Goal: Information Seeking & Learning: Check status

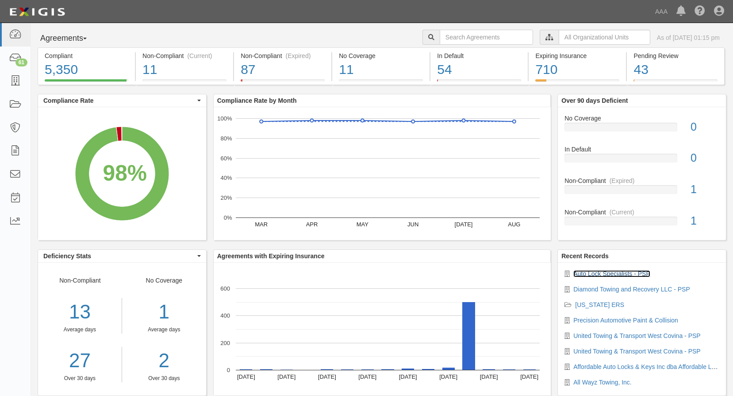
click at [587, 273] on link "Auto Lock Specialists - PSP" at bounding box center [611, 273] width 77 height 7
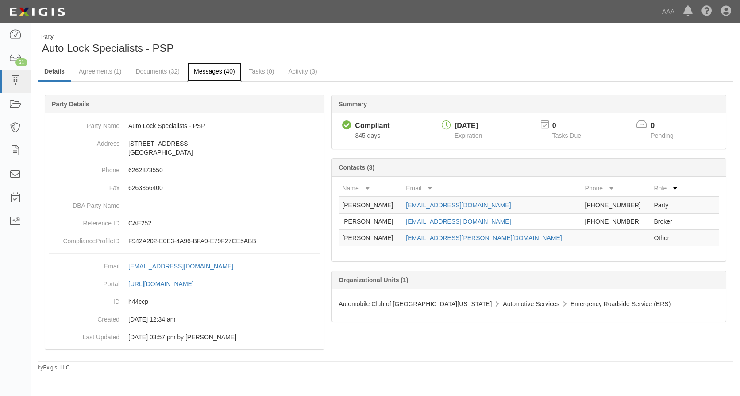
click at [221, 68] on link "Messages (40)" at bounding box center [214, 71] width 54 height 19
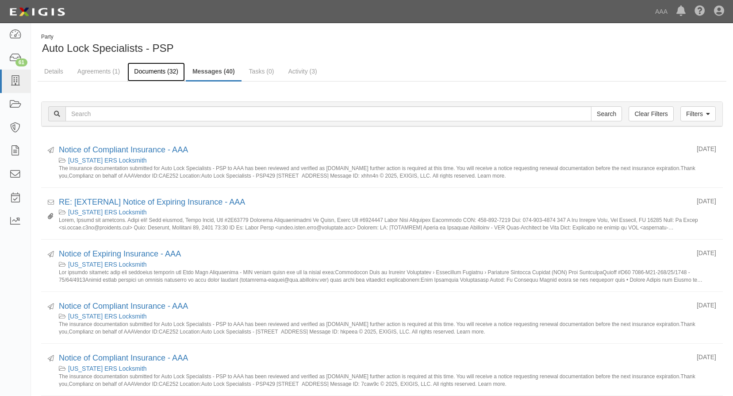
click at [160, 66] on link "Documents (32)" at bounding box center [156, 71] width 58 height 19
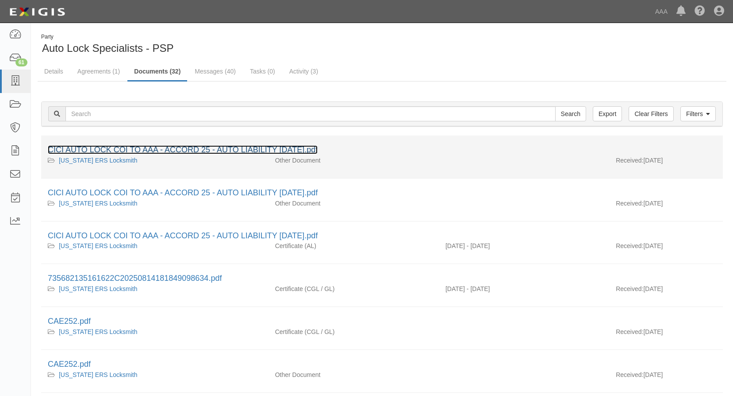
click at [190, 146] on link "CICI AUTO LOCK COI TO AAA - ACCORD 25 - AUTO LIABILITY 09-15-2025.pdf" at bounding box center [183, 149] width 270 height 9
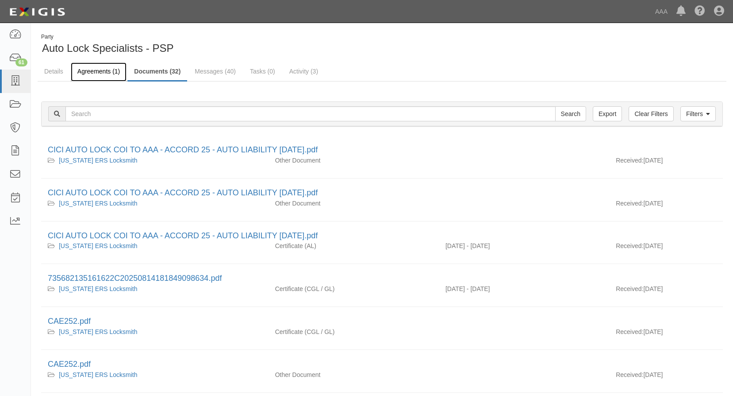
click at [98, 73] on link "Agreements (1)" at bounding box center [99, 71] width 56 height 19
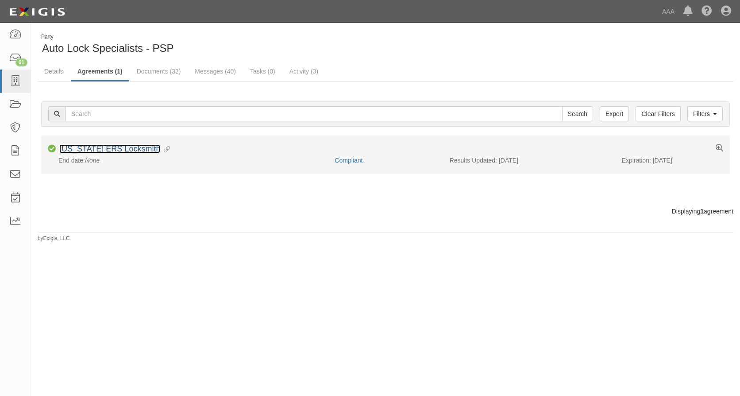
click at [134, 150] on link "[US_STATE] ERS Locksmith" at bounding box center [109, 148] width 101 height 9
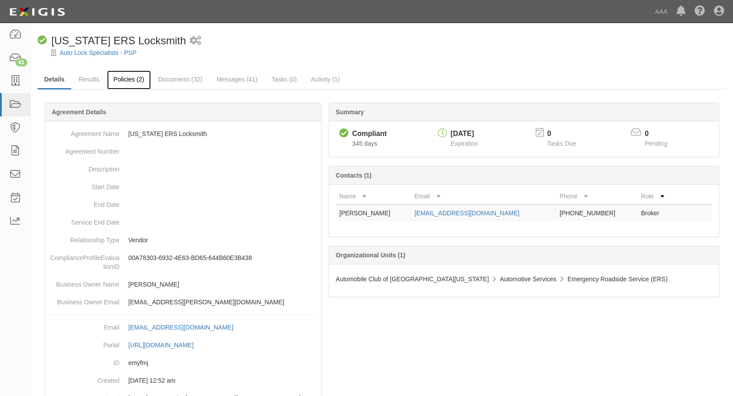
click at [127, 77] on link "Policies (2)" at bounding box center [129, 79] width 44 height 19
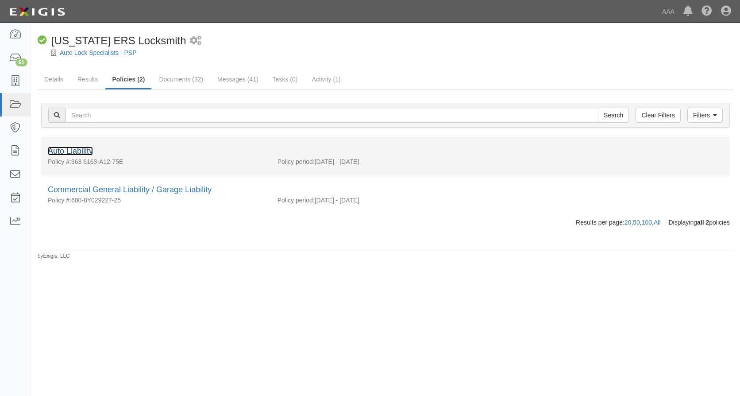
click at [77, 149] on link "Auto Liability" at bounding box center [70, 150] width 45 height 9
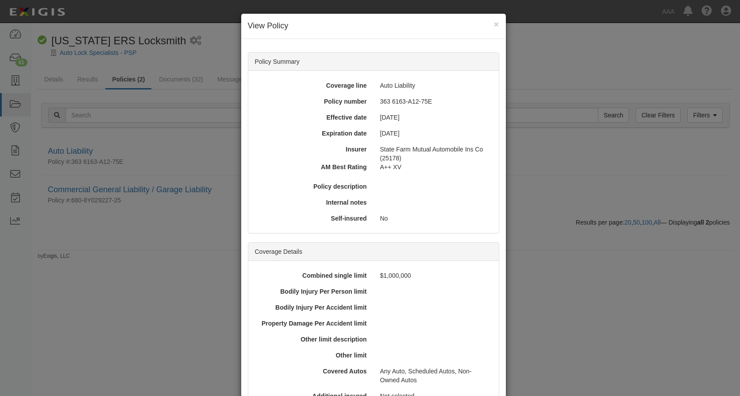
click at [120, 249] on div "× View Policy Policy Summary Coverage line Auto Liability Policy number 363 616…" at bounding box center [370, 198] width 740 height 396
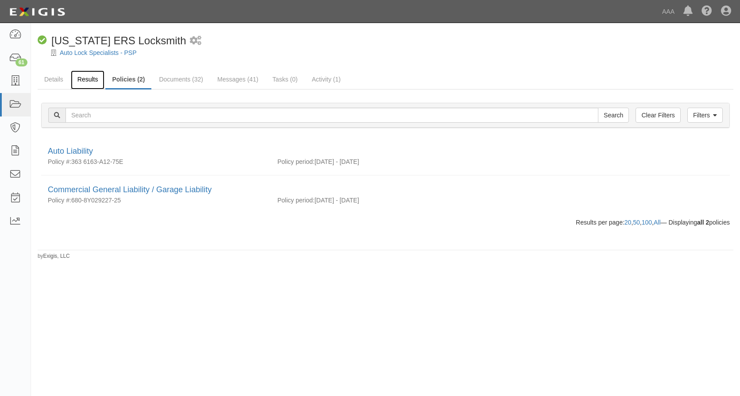
click at [90, 78] on link "Results" at bounding box center [88, 79] width 34 height 19
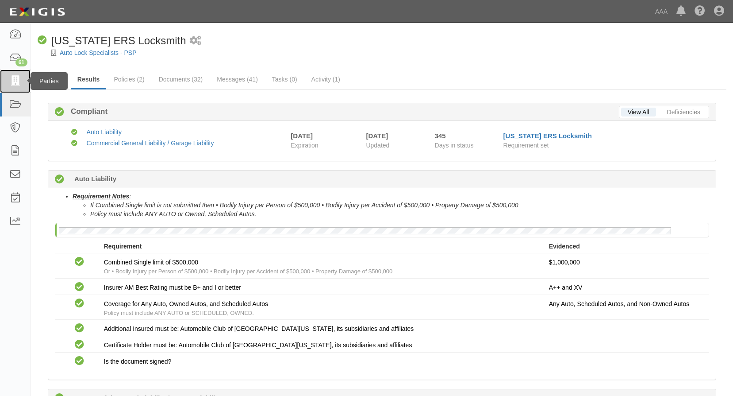
click at [10, 76] on link at bounding box center [15, 80] width 31 height 23
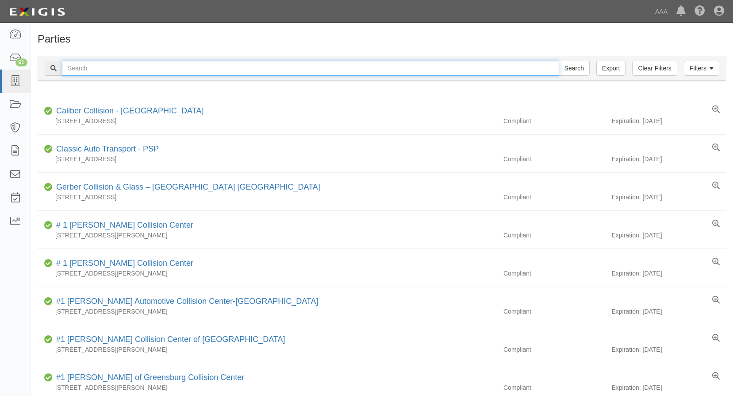
click at [99, 67] on input "text" at bounding box center [310, 68] width 497 height 15
type input "[PERSON_NAME] lock & Key inc"
click at [559, 61] on input "Search" at bounding box center [574, 68] width 31 height 15
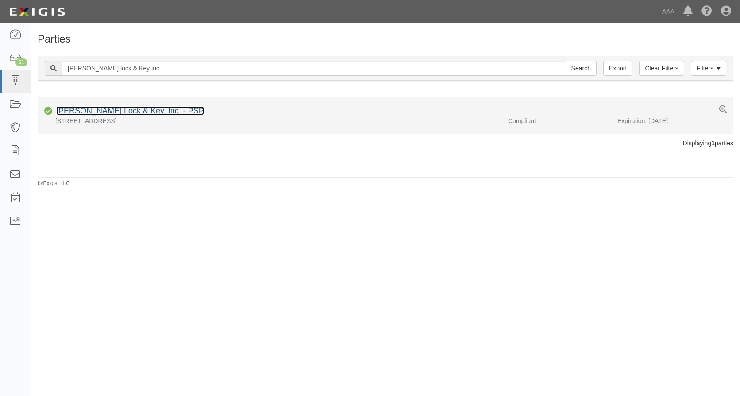
click at [111, 110] on link "Sanders Lock & Key, Inc. - PSP" at bounding box center [130, 110] width 148 height 9
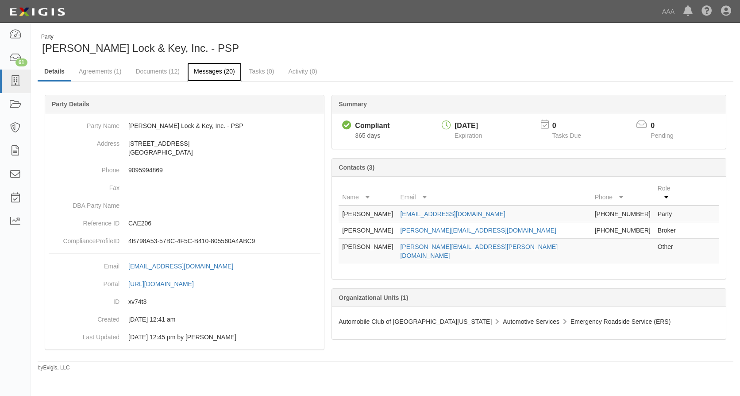
click at [217, 70] on link "Messages (20)" at bounding box center [214, 71] width 54 height 19
